Goal: Task Accomplishment & Management: Use online tool/utility

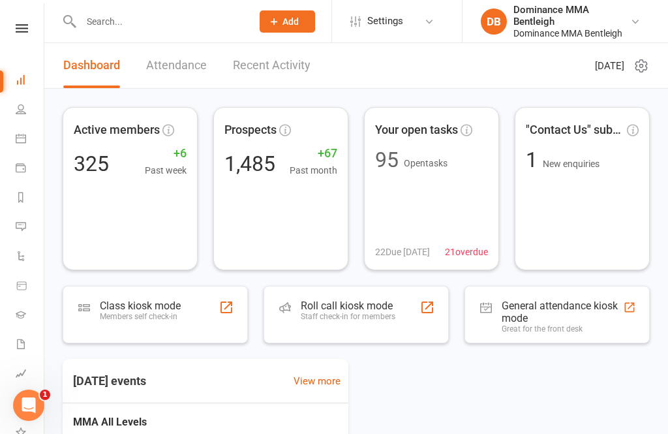
click at [153, 318] on div "Members self check-in" at bounding box center [140, 316] width 81 height 9
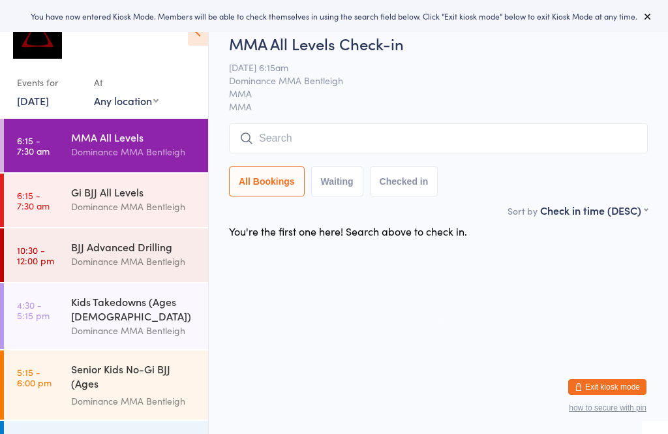
click at [165, 204] on div "Dominance MMA Bentleigh" at bounding box center [134, 206] width 126 height 15
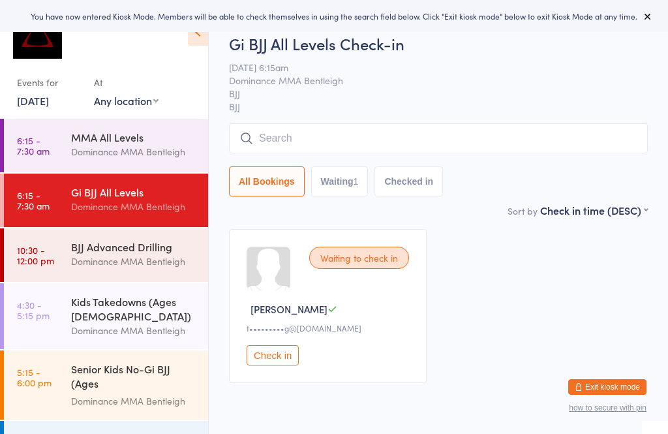
click at [343, 139] on input "search" at bounding box center [438, 138] width 419 height 30
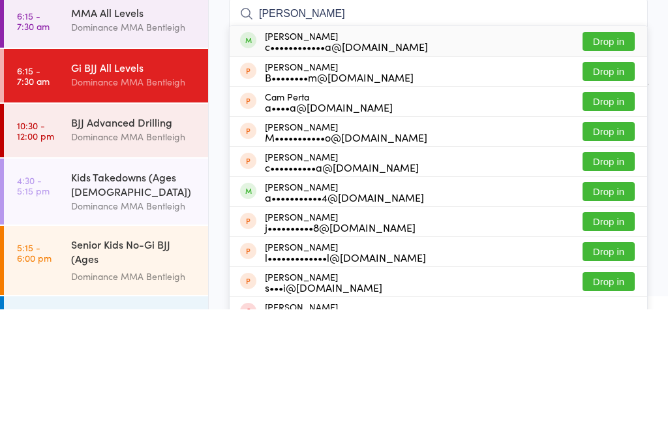
type input "[PERSON_NAME]"
click at [622, 157] on button "Drop in" at bounding box center [609, 166] width 52 height 19
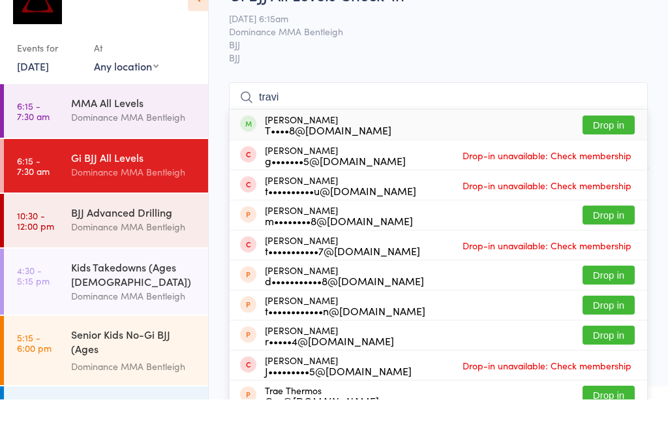
type input "travi"
click at [353, 149] on div "[PERSON_NAME] T••••8@[DOMAIN_NAME]" at bounding box center [328, 159] width 127 height 21
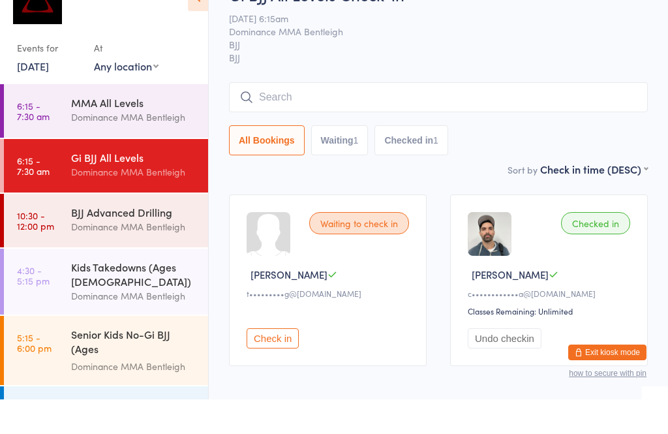
scroll to position [35, 0]
